Goal: Complete application form

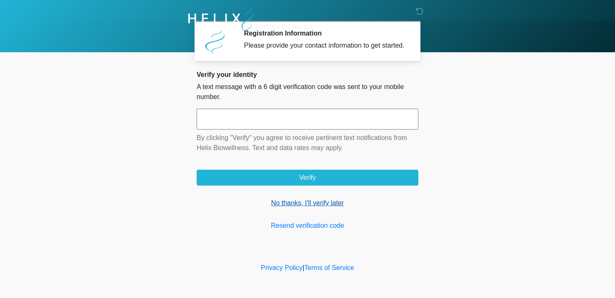
click at [282, 208] on link "No thanks, I'll verify later" at bounding box center [308, 203] width 222 height 10
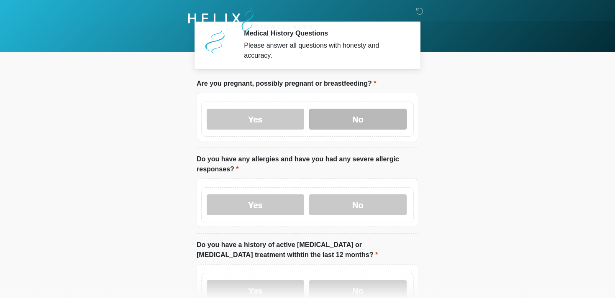
click at [335, 123] on label "No" at bounding box center [357, 119] width 97 height 21
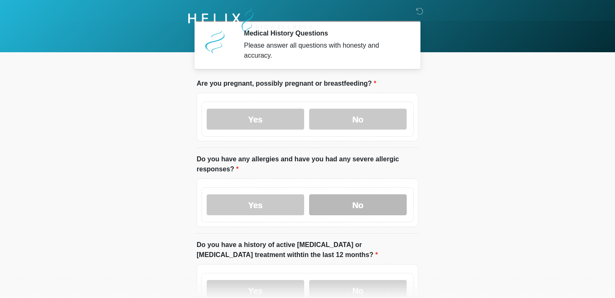
click at [325, 200] on label "No" at bounding box center [357, 205] width 97 height 21
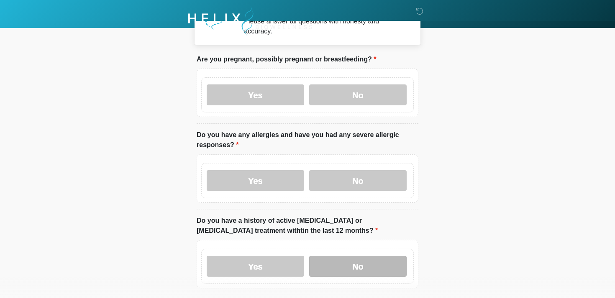
click at [323, 266] on label "No" at bounding box center [357, 266] width 97 height 21
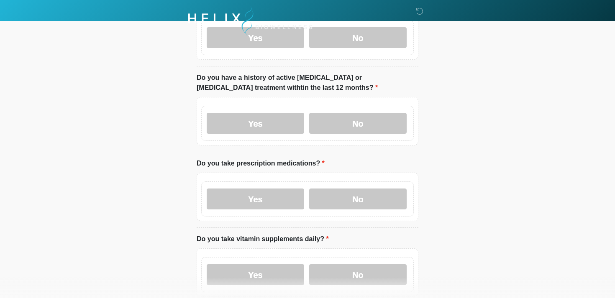
scroll to position [173, 0]
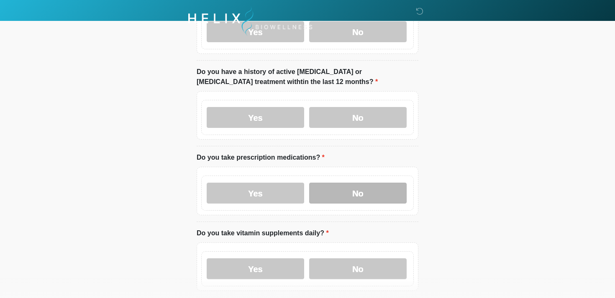
click at [326, 194] on label "No" at bounding box center [357, 193] width 97 height 21
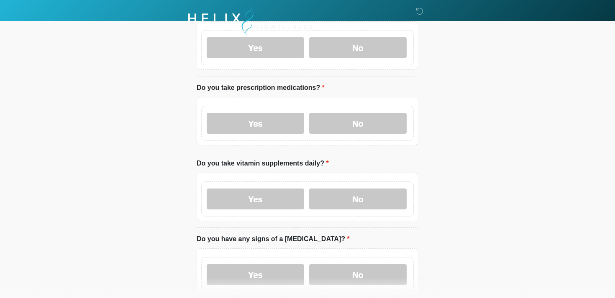
scroll to position [248, 0]
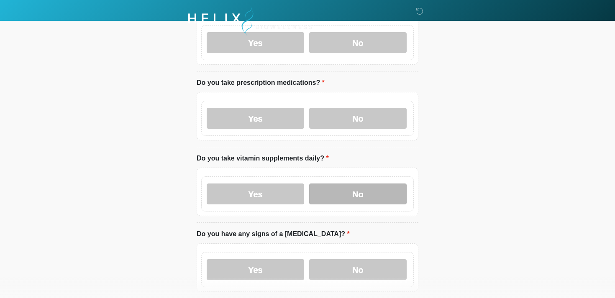
click at [333, 192] on label "No" at bounding box center [357, 194] width 97 height 21
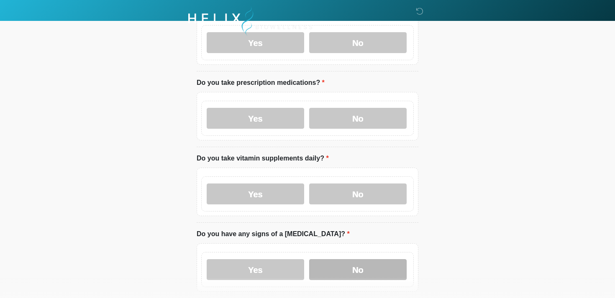
click at [330, 269] on label "No" at bounding box center [357, 269] width 97 height 21
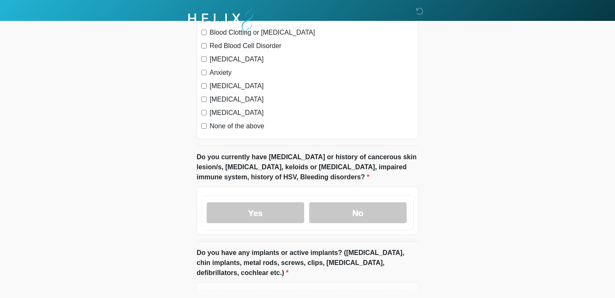
scroll to position [616, 0]
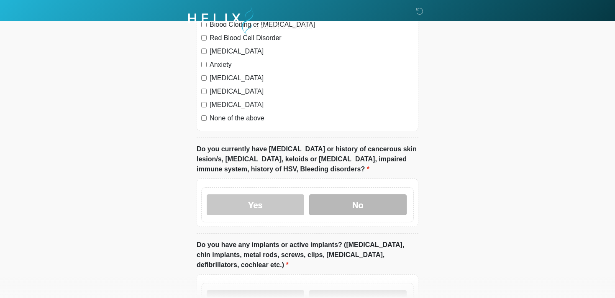
click at [341, 205] on label "No" at bounding box center [357, 205] width 97 height 21
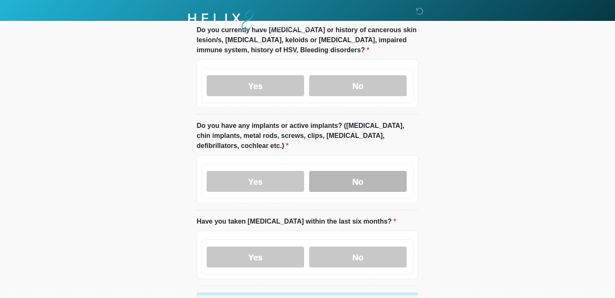
scroll to position [739, 0]
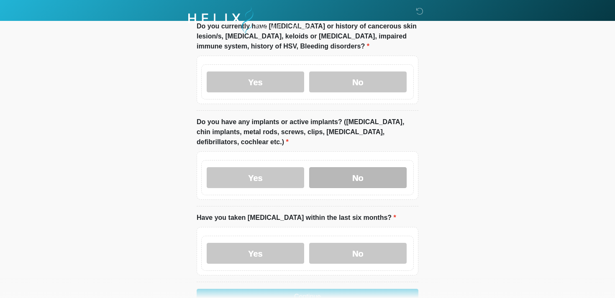
click at [341, 178] on label "No" at bounding box center [357, 177] width 97 height 21
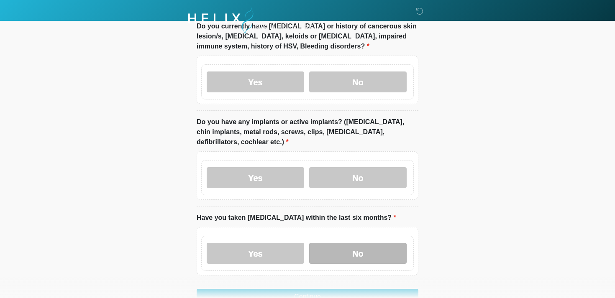
click at [328, 248] on label "No" at bounding box center [357, 253] width 97 height 21
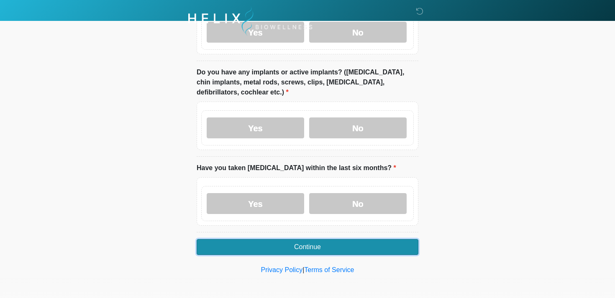
click at [226, 245] on button "Continue" at bounding box center [308, 247] width 222 height 16
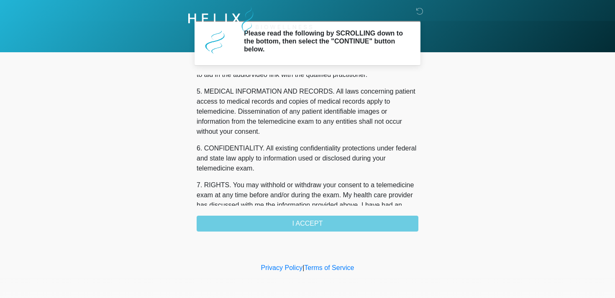
scroll to position [354, 0]
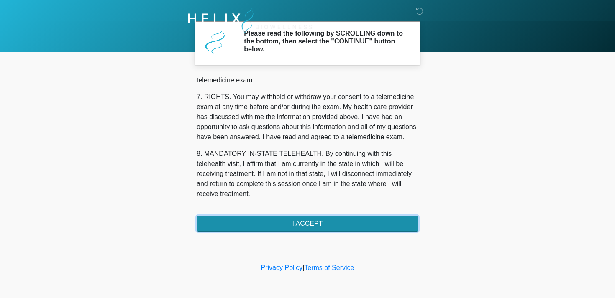
click at [227, 224] on button "I ACCEPT" at bounding box center [308, 224] width 222 height 16
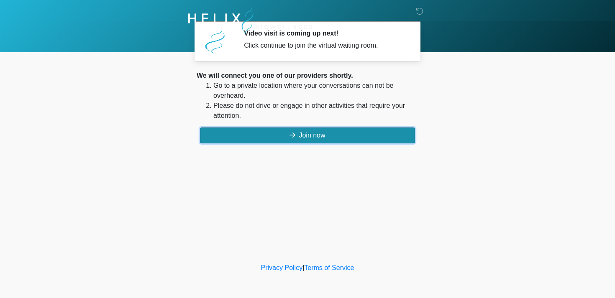
click at [228, 138] on button "Join now" at bounding box center [307, 136] width 215 height 16
